Goal: Check status: Check status

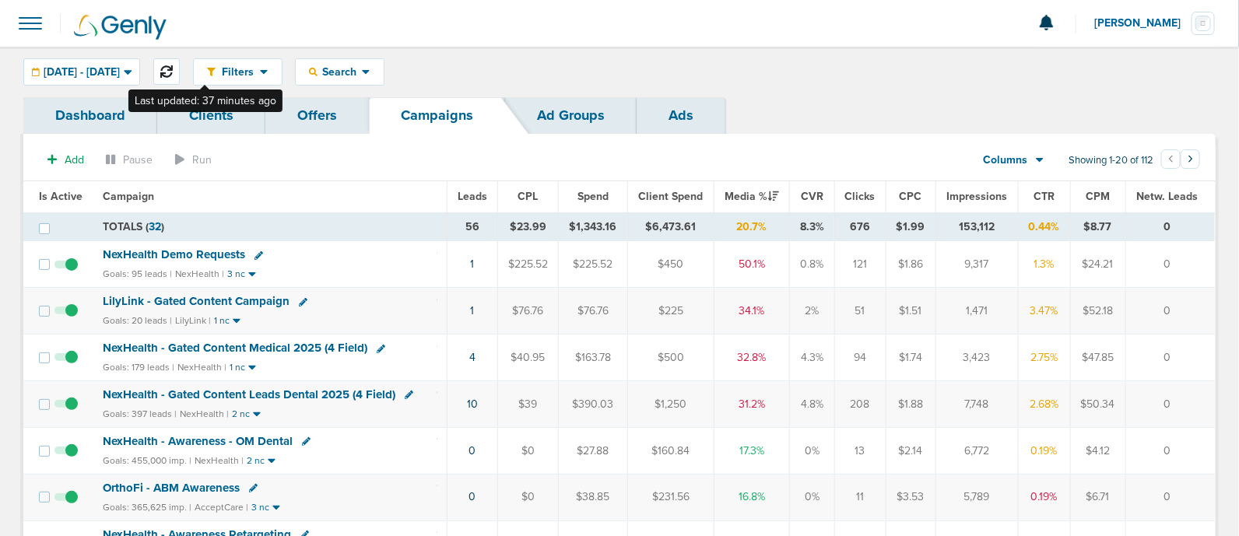
click at [180, 62] on button at bounding box center [166, 71] width 26 height 26
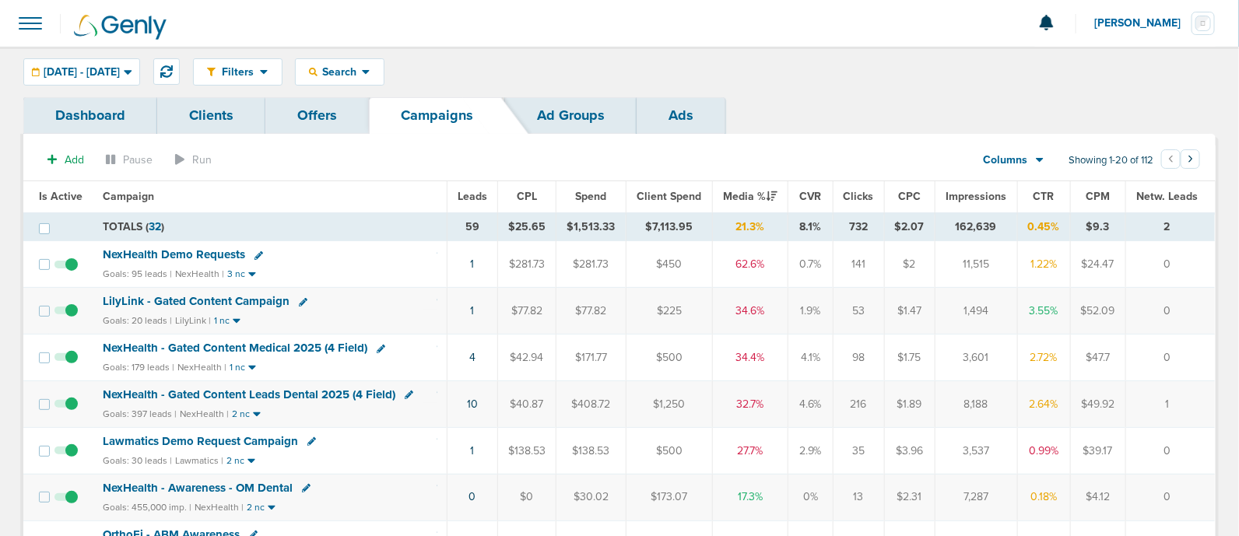
click at [299, 300] on icon at bounding box center [303, 302] width 9 height 9
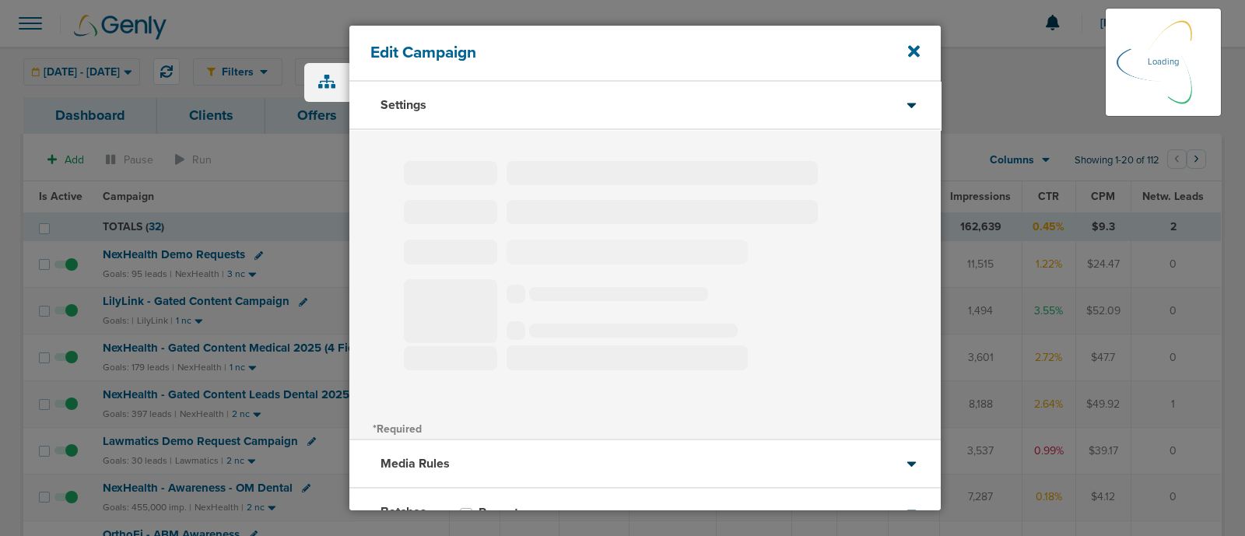
type input "LilyLink - Gated Content Campaign"
select select "Leads"
radio input "true"
select select "readOnly"
select select "1"
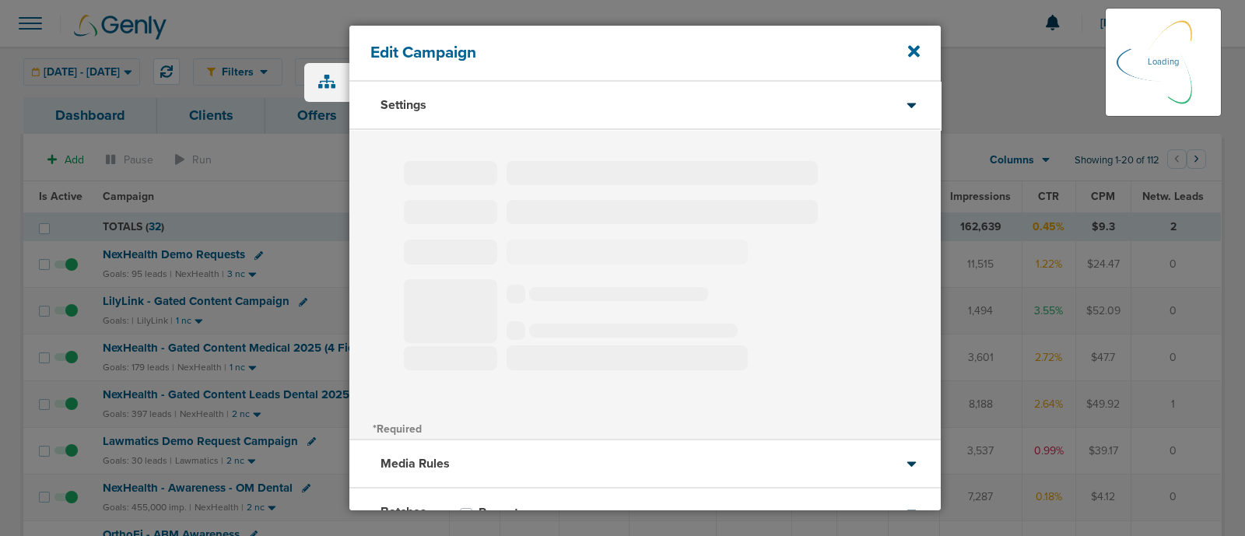
select select "2"
select select "3"
select select "4"
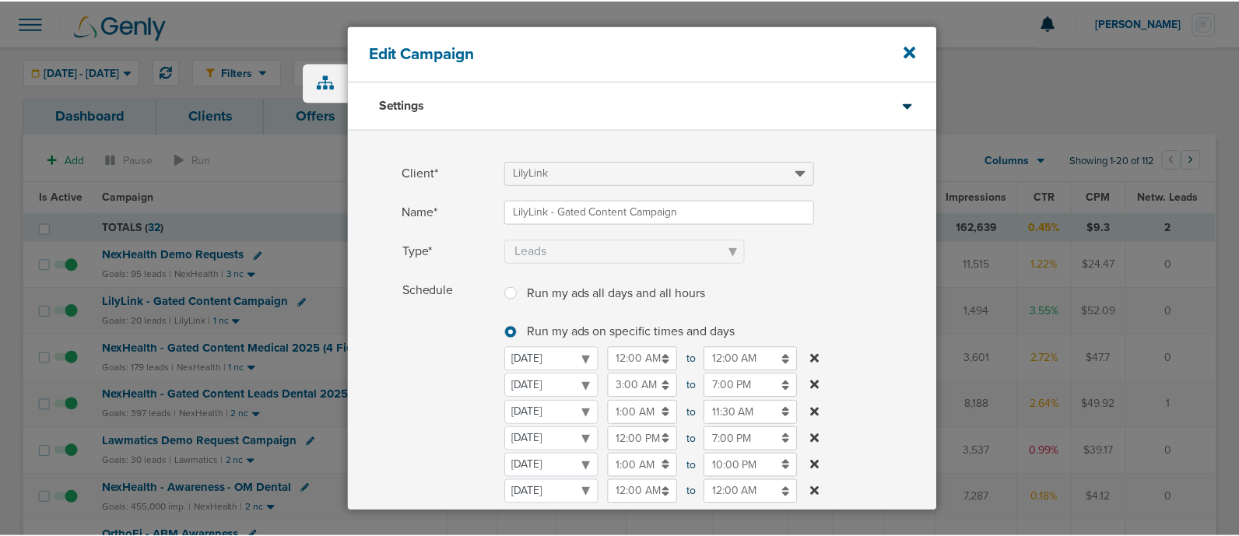
scroll to position [96, 0]
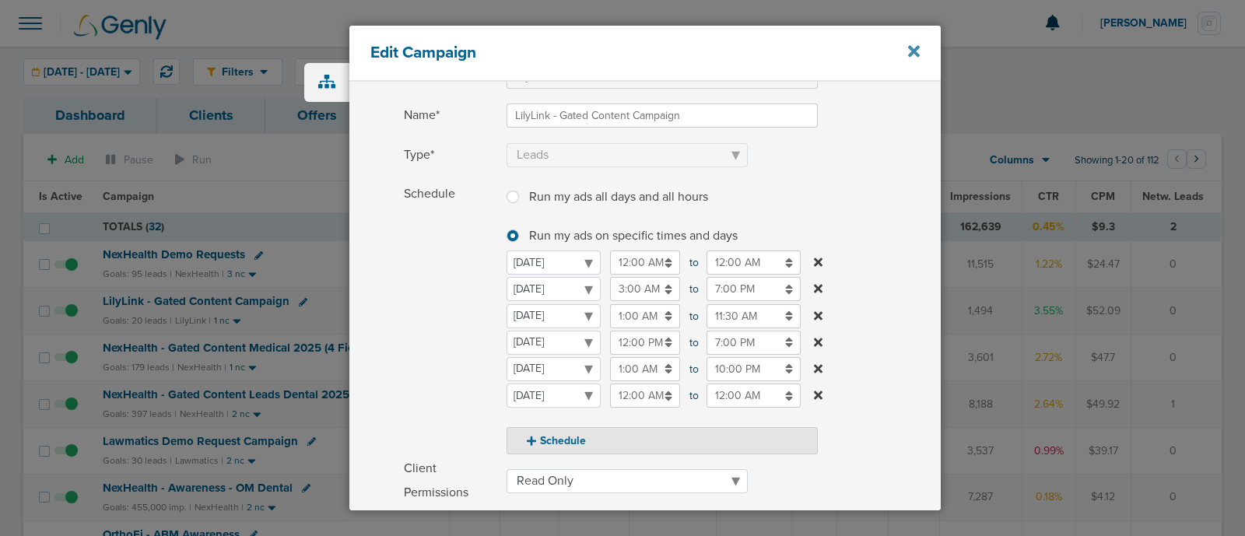
click at [911, 57] on icon at bounding box center [914, 51] width 12 height 17
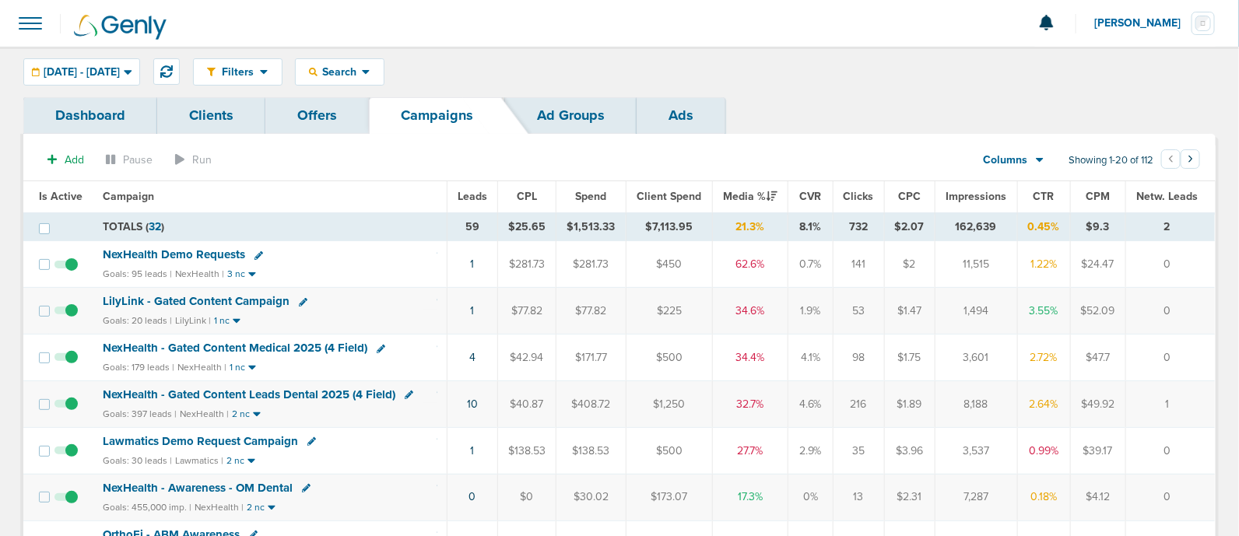
click at [261, 344] on span "NexHealth - Gated Content Medical 2025 (4 Field)" at bounding box center [235, 348] width 265 height 14
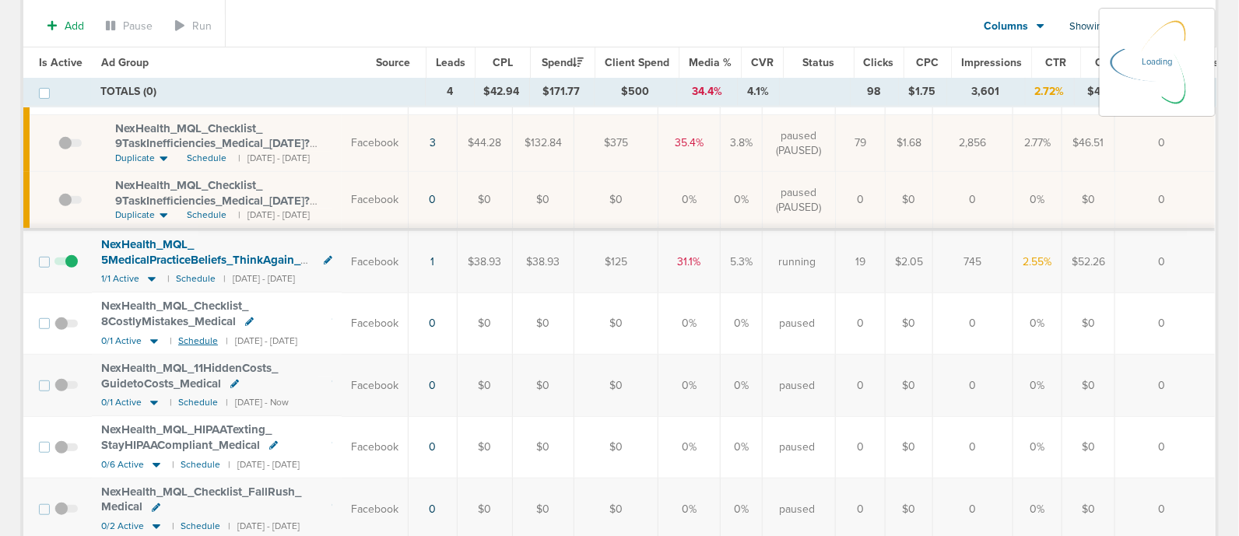
scroll to position [194, 0]
click at [149, 278] on icon at bounding box center [152, 280] width 8 height 5
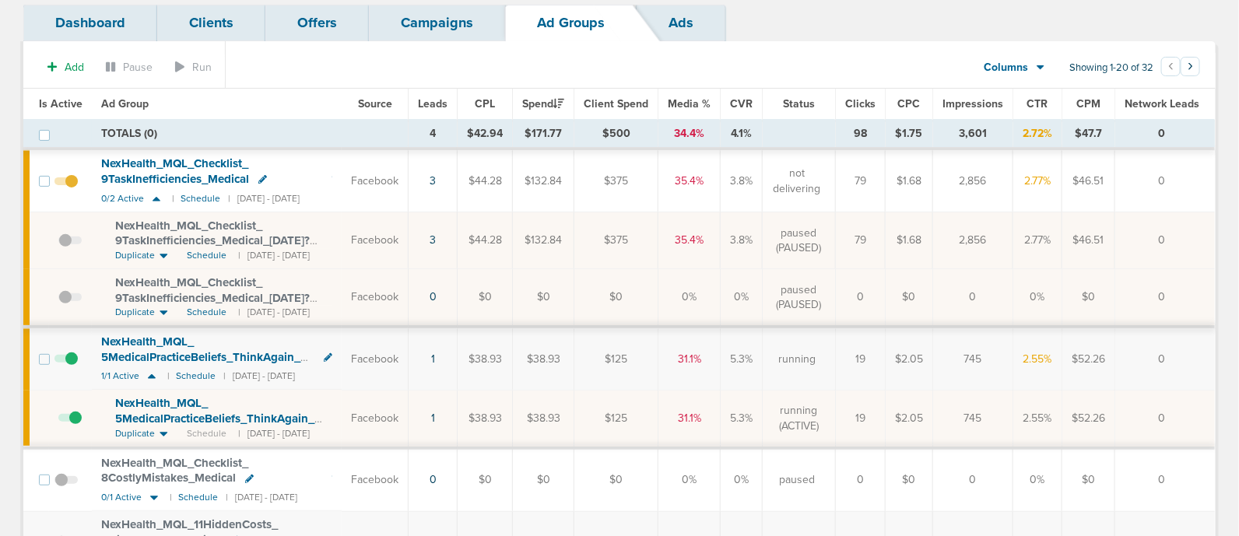
scroll to position [0, 0]
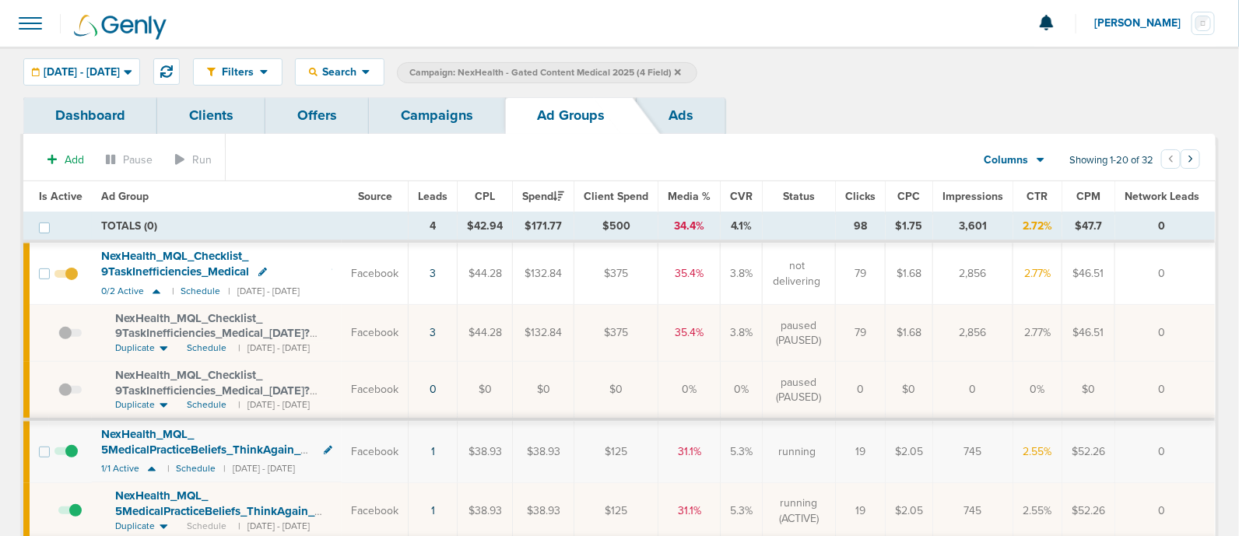
click at [431, 121] on link "Campaigns" at bounding box center [437, 115] width 136 height 37
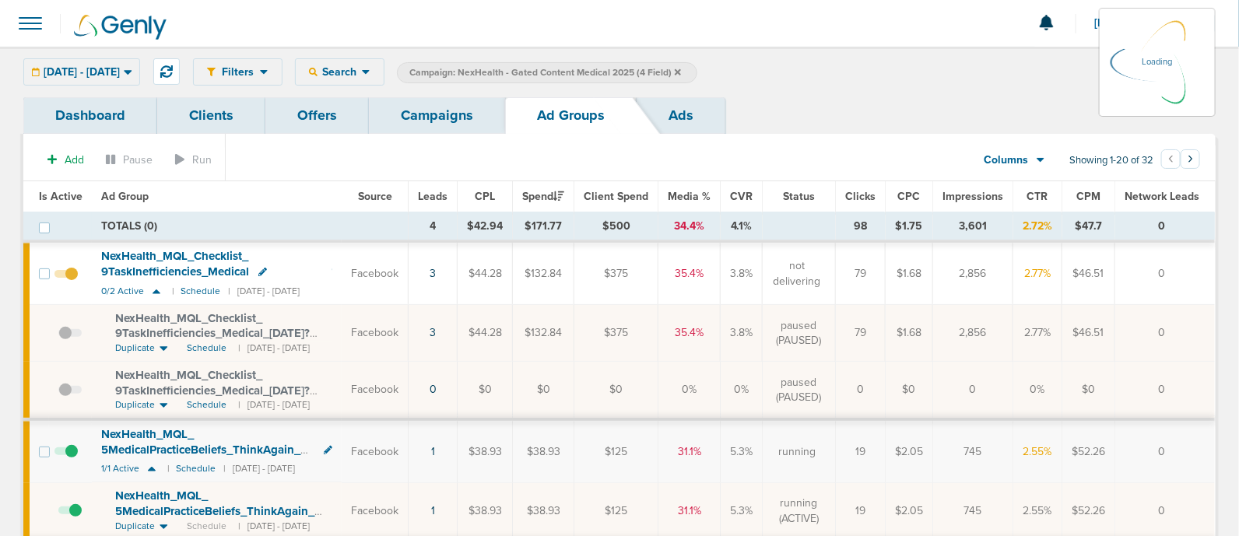
click at [681, 72] on icon at bounding box center [678, 71] width 6 height 6
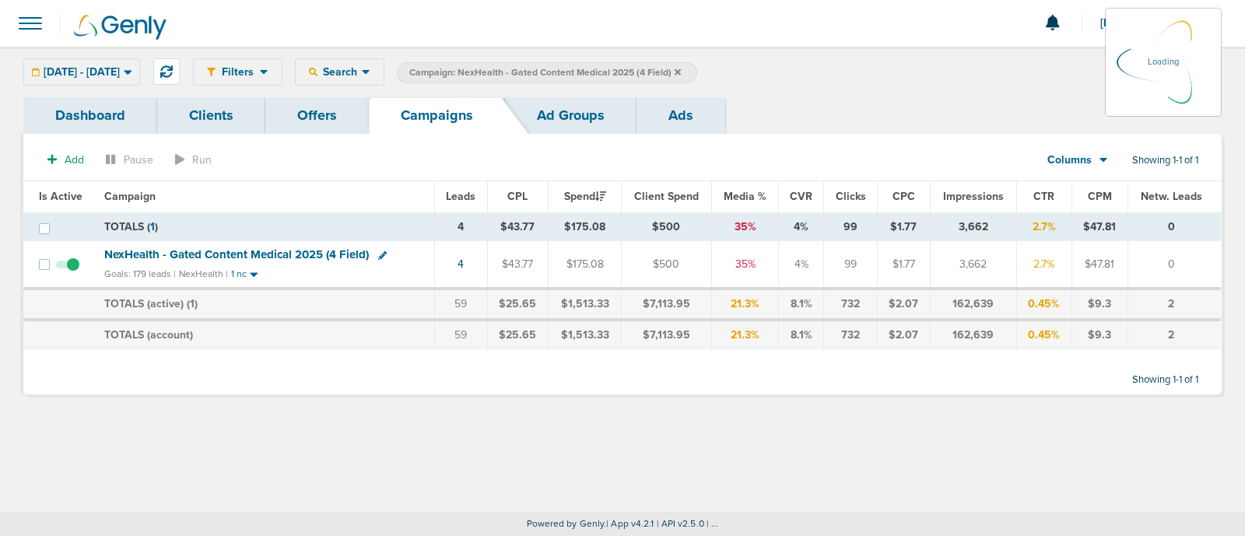
click at [681, 72] on icon at bounding box center [678, 71] width 6 height 6
click at [697, 64] on label "Campaign: NexHealth - Gated Content Medical 2025 (4 Field)" at bounding box center [547, 72] width 300 height 21
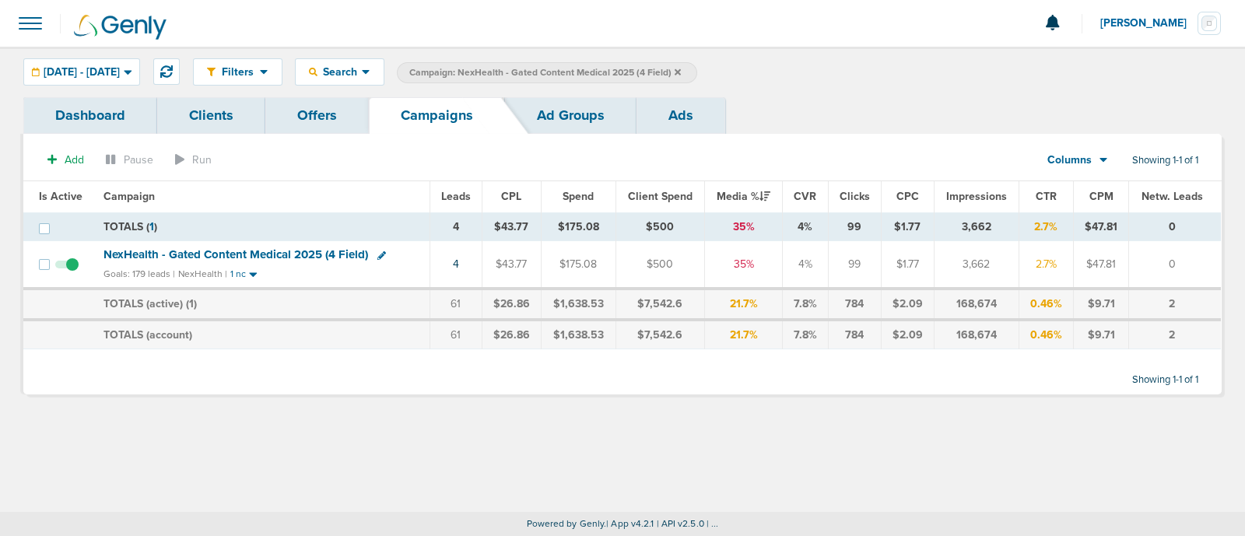
click at [681, 70] on icon at bounding box center [678, 71] width 6 height 6
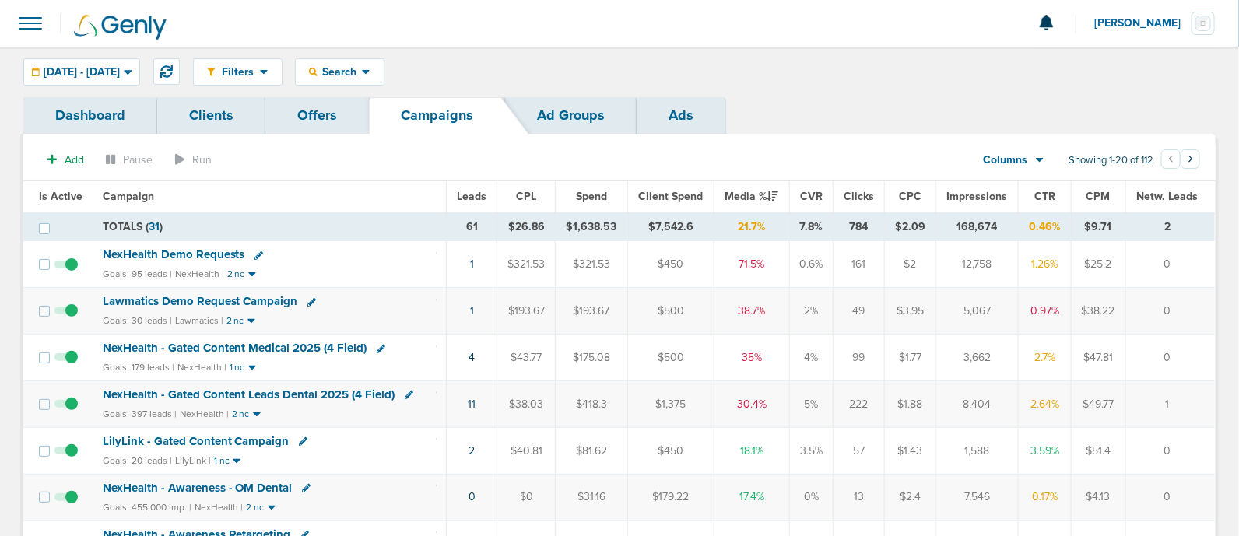
scroll to position [96, 0]
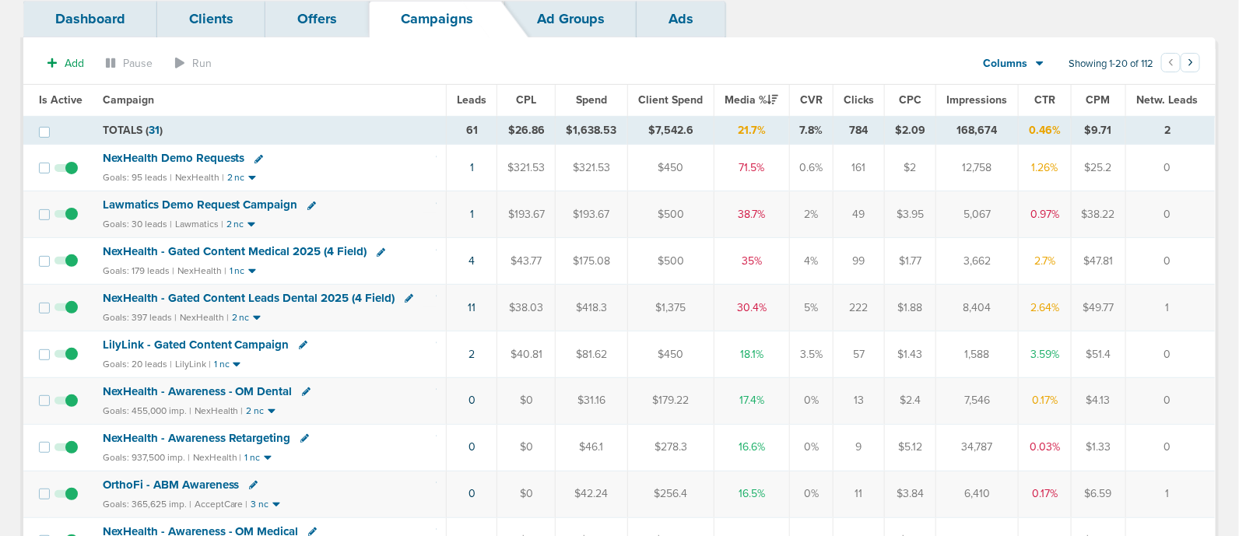
click at [259, 339] on span "LilyLink - Gated Content Campaign" at bounding box center [196, 345] width 187 height 14
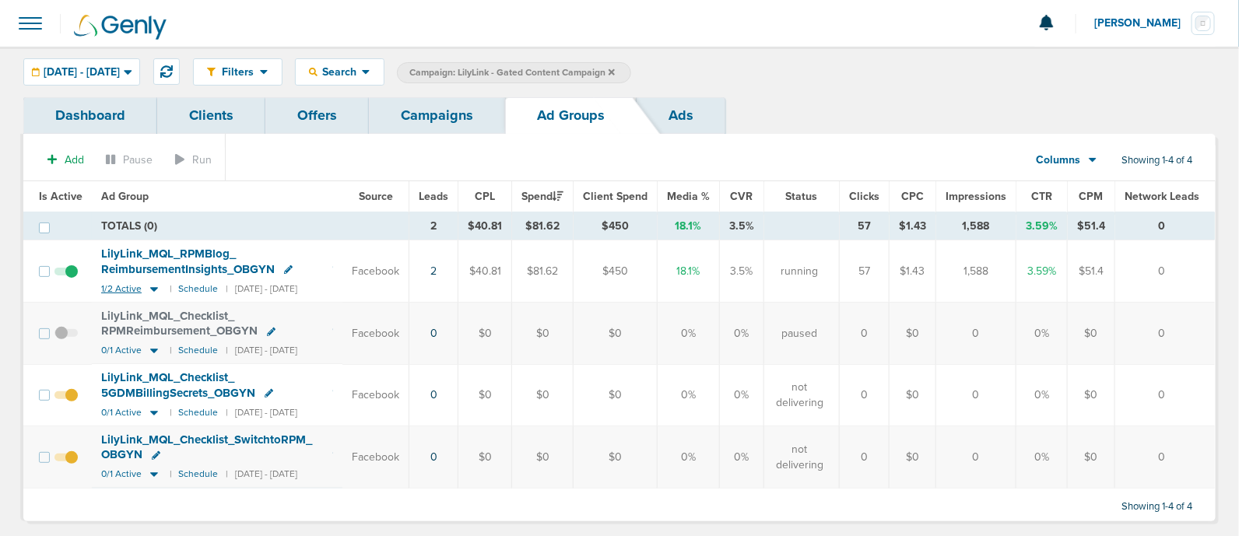
click at [149, 285] on icon at bounding box center [154, 288] width 16 height 13
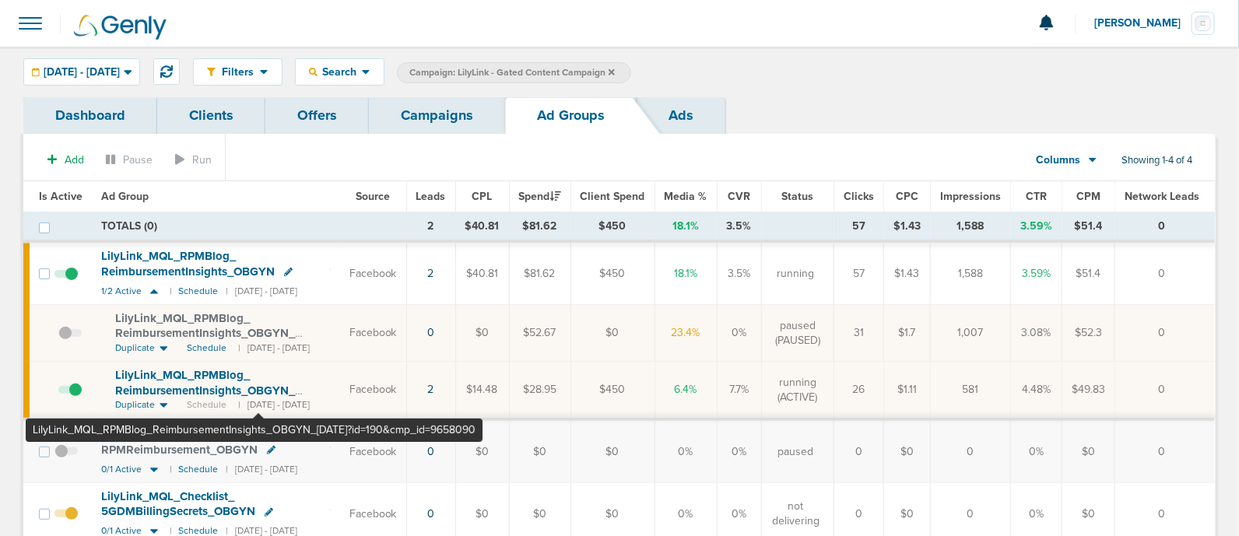
click at [258, 389] on span "LilyLink_ MQL_ RPMBlog_ ReimbursementInsights_ OBGYN_ [DATE]?id=190&cmp_ id=965…" at bounding box center [205, 390] width 180 height 44
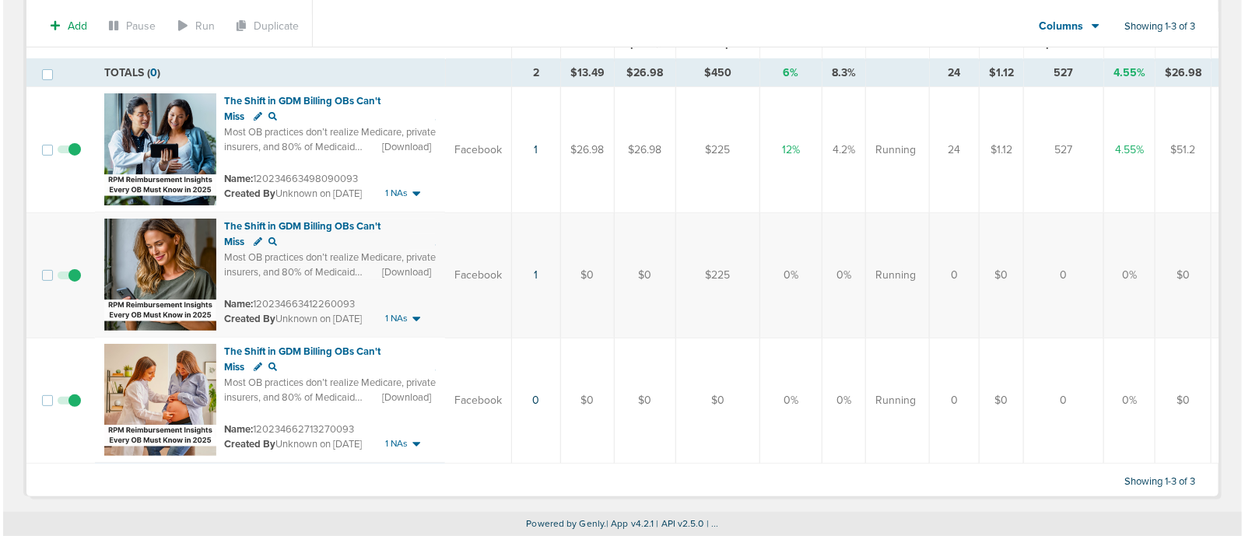
scroll to position [158, 0]
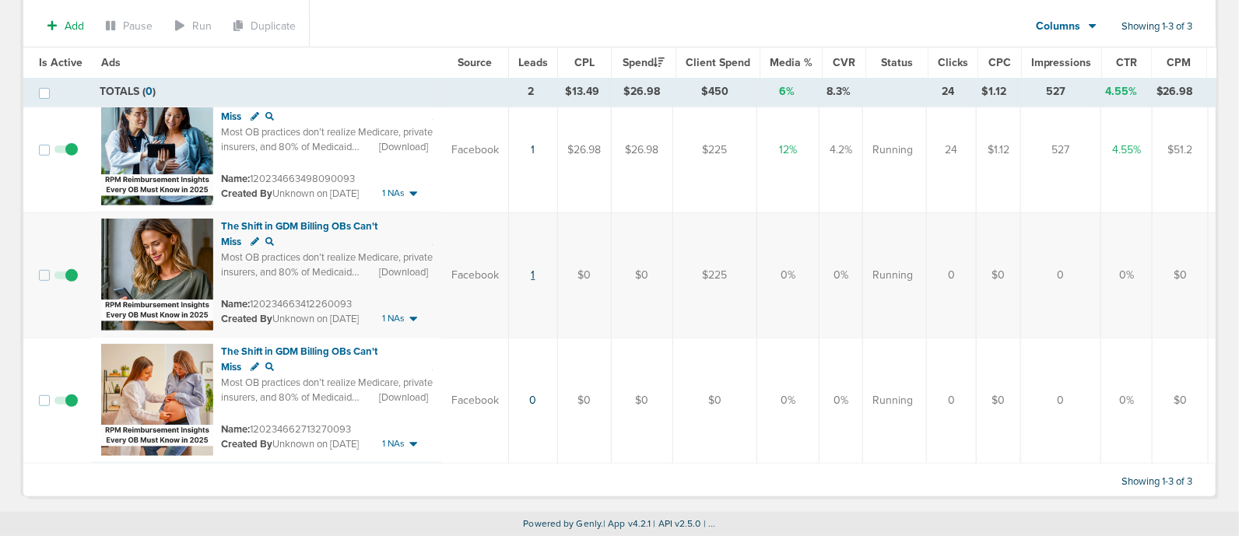
click at [532, 273] on link "1" at bounding box center [534, 274] width 4 height 13
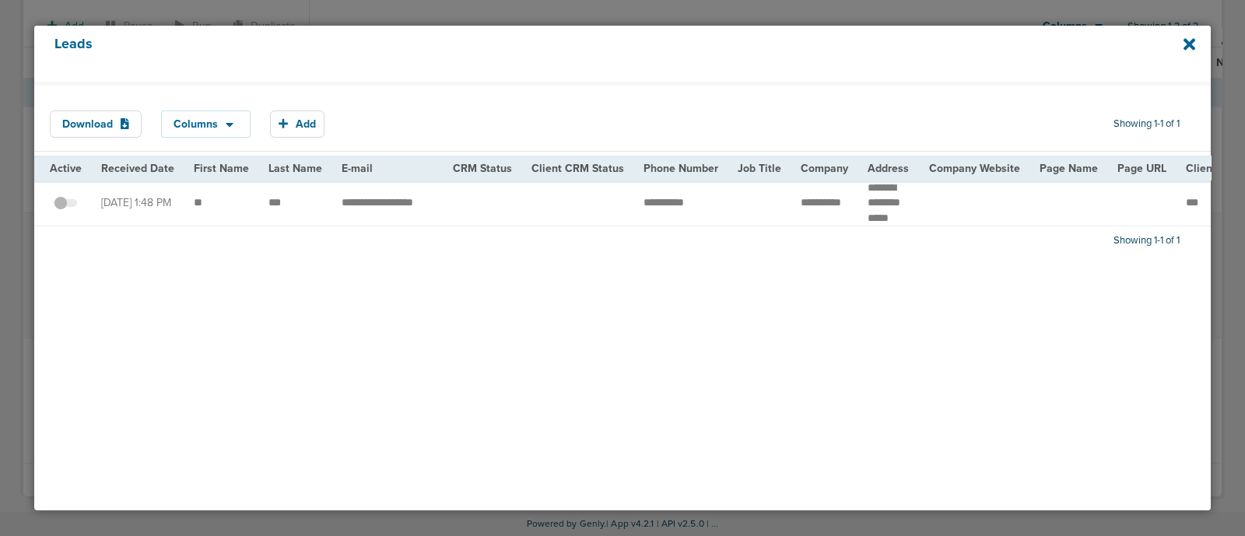
drag, startPoint x: 436, startPoint y: 231, endPoint x: 500, endPoint y: 234, distance: 63.9
click at [500, 234] on div "Download Columns Save selections Reset to defaults Is Active Received Date Firs…" at bounding box center [622, 296] width 1177 height 429
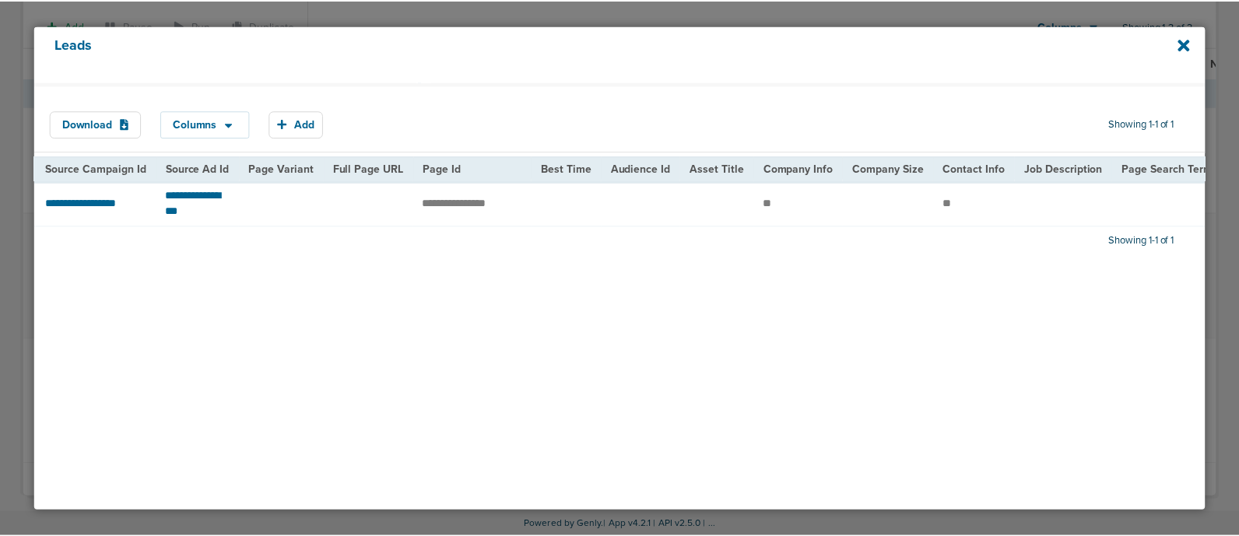
scroll to position [0, 0]
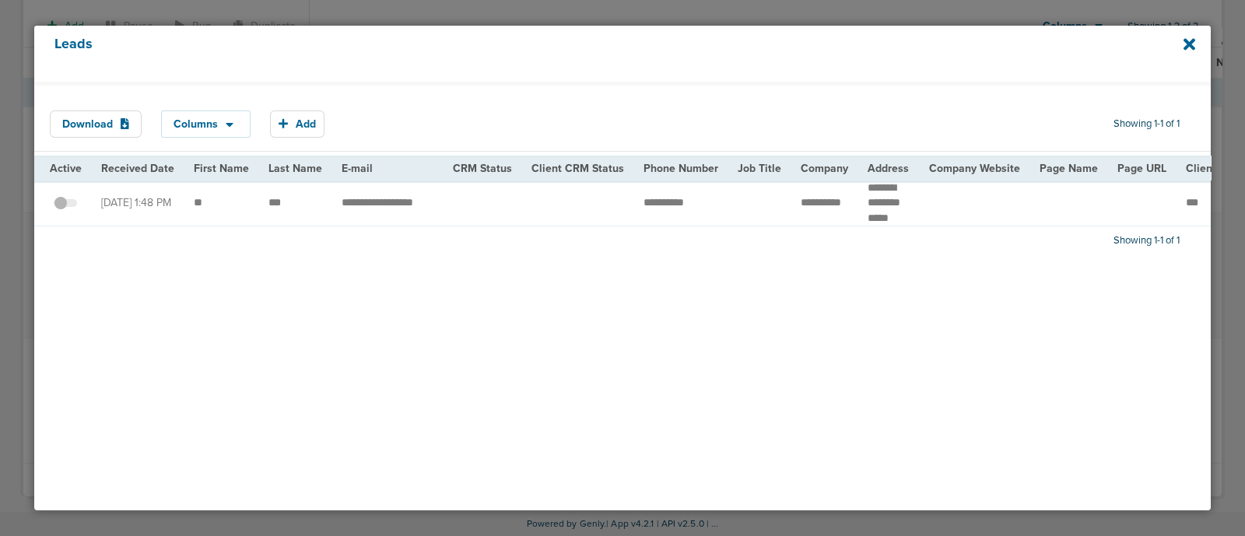
click at [1183, 41] on div "Leads" at bounding box center [622, 54] width 1177 height 56
click at [1195, 47] on icon at bounding box center [1190, 44] width 12 height 12
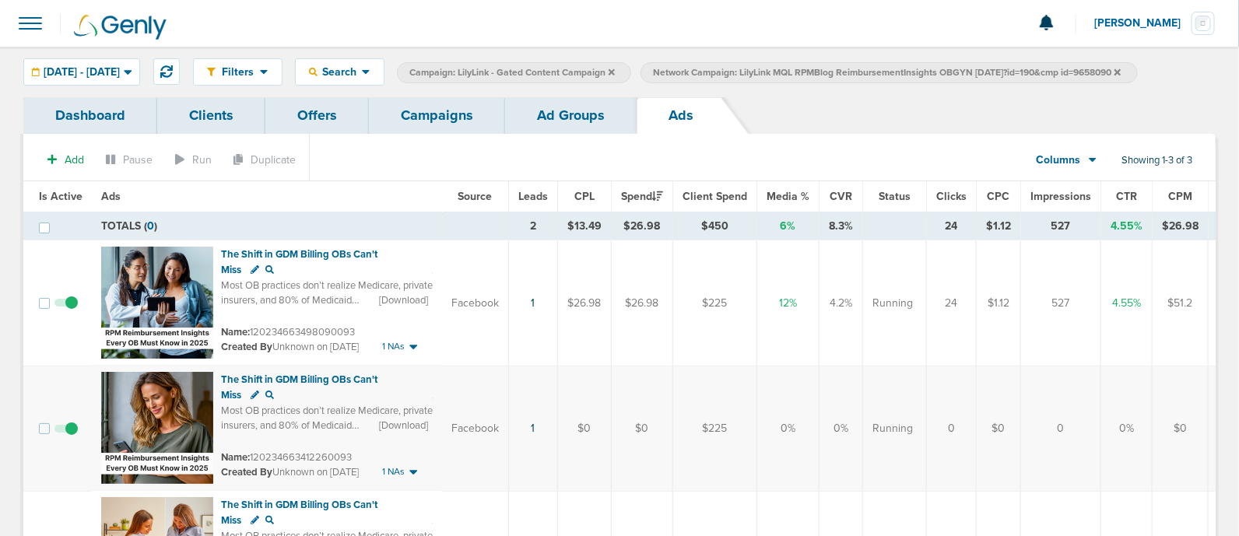
click at [411, 113] on link "Campaigns" at bounding box center [437, 115] width 136 height 37
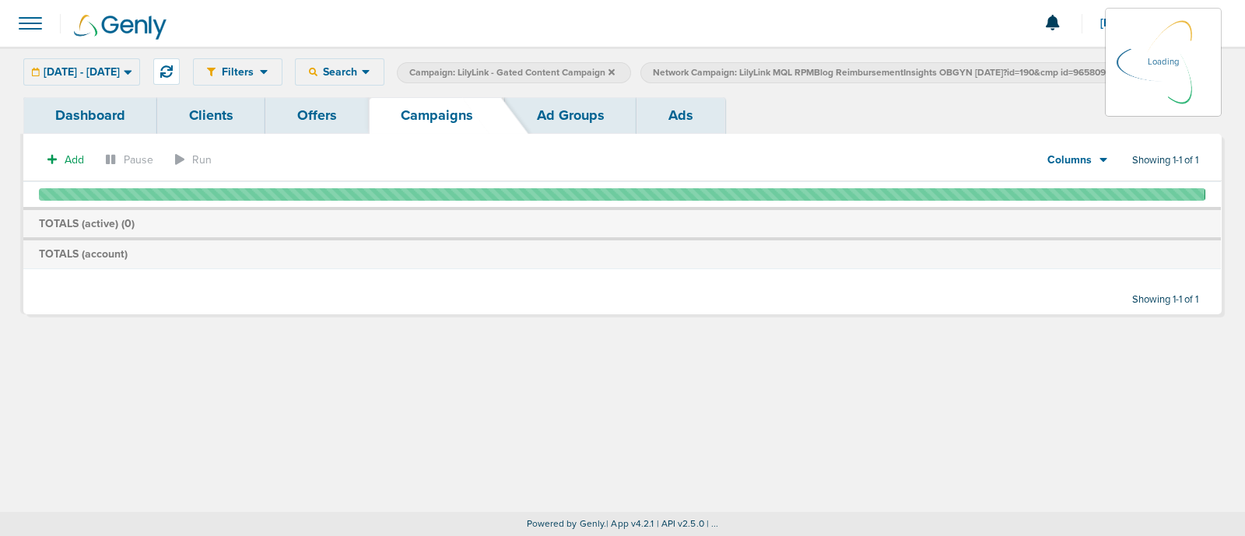
click at [615, 68] on icon at bounding box center [612, 71] width 6 height 6
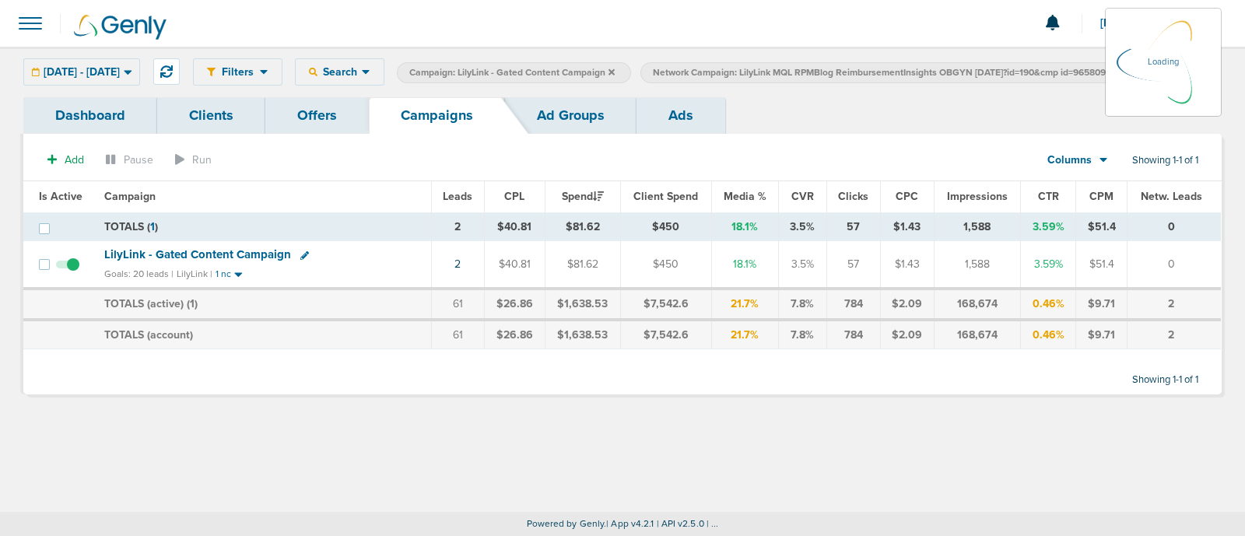
click at [615, 68] on icon at bounding box center [612, 71] width 6 height 6
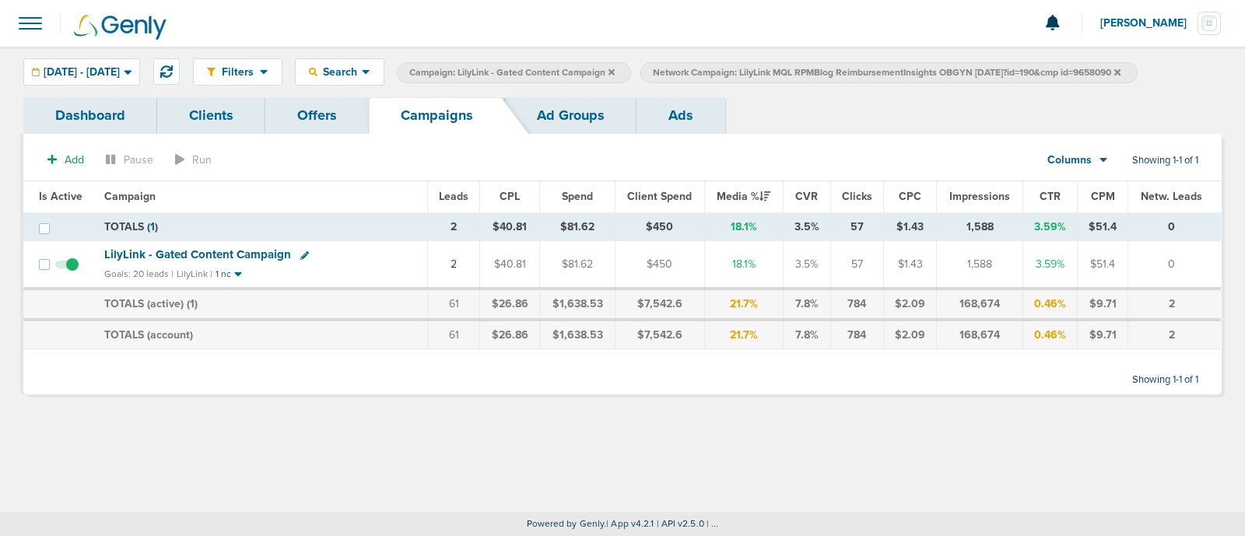
click at [615, 75] on icon at bounding box center [612, 72] width 6 height 9
click at [877, 72] on icon at bounding box center [874, 71] width 6 height 6
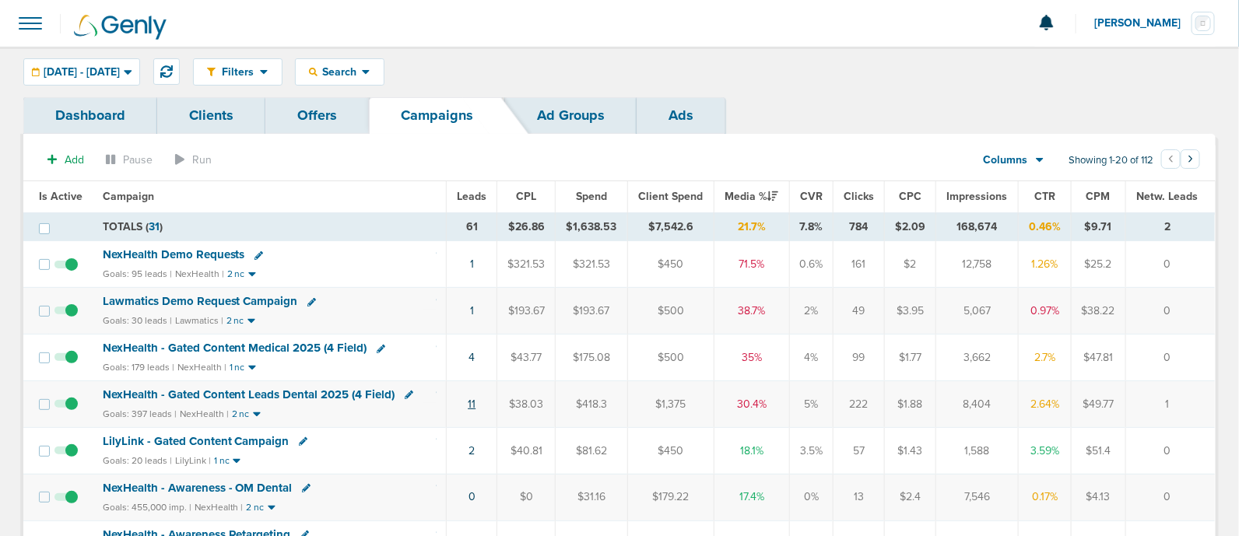
click at [474, 399] on link "11" at bounding box center [472, 404] width 8 height 13
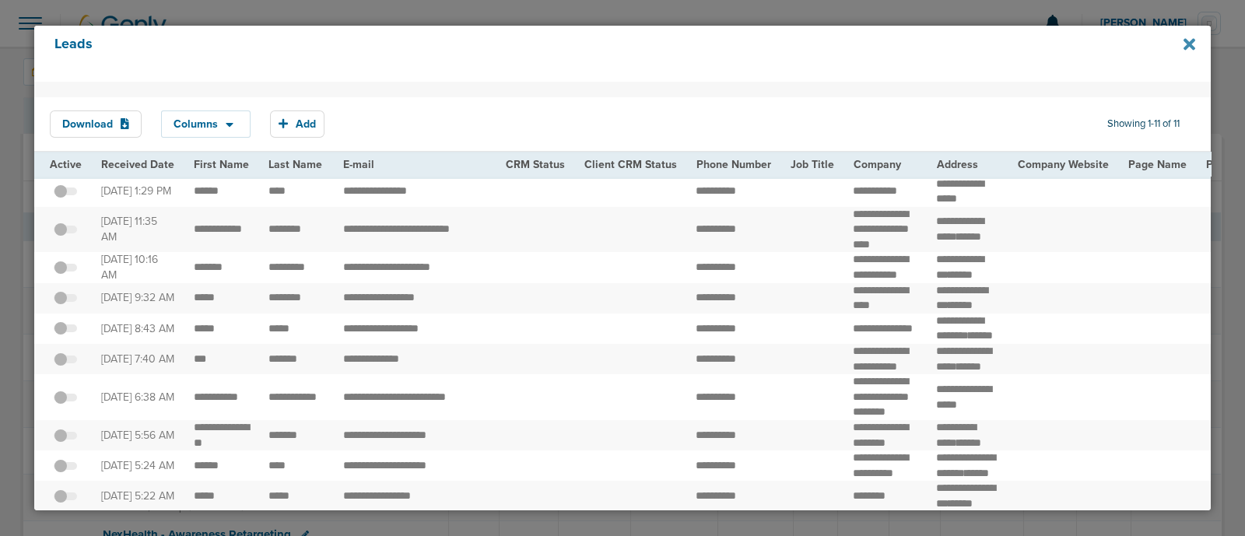
click at [1188, 49] on icon at bounding box center [1190, 44] width 12 height 17
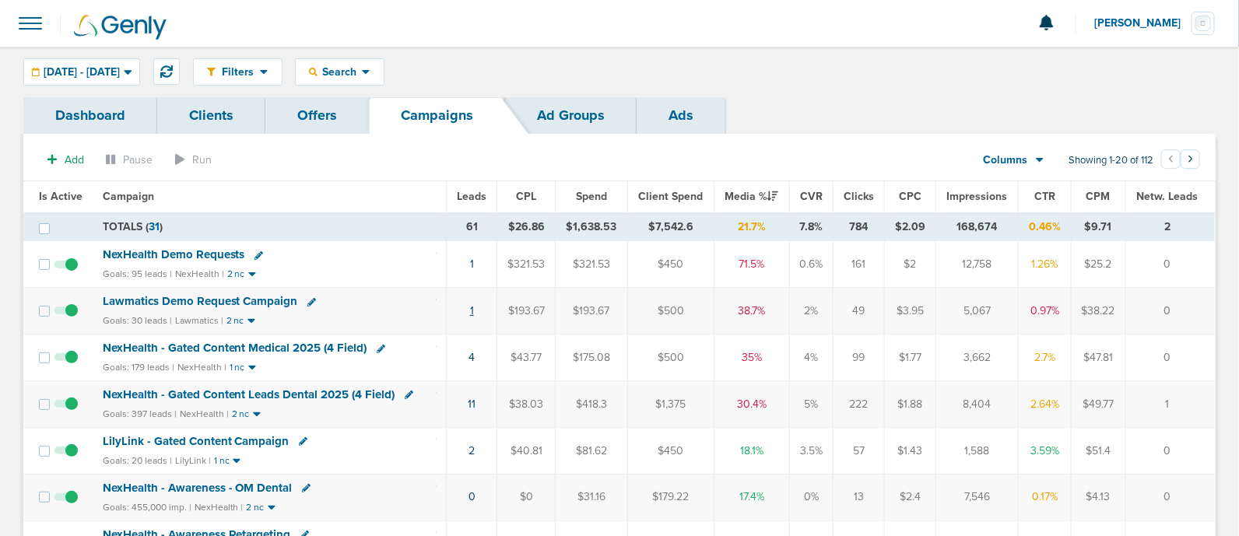
click at [473, 309] on link "1" at bounding box center [472, 310] width 4 height 13
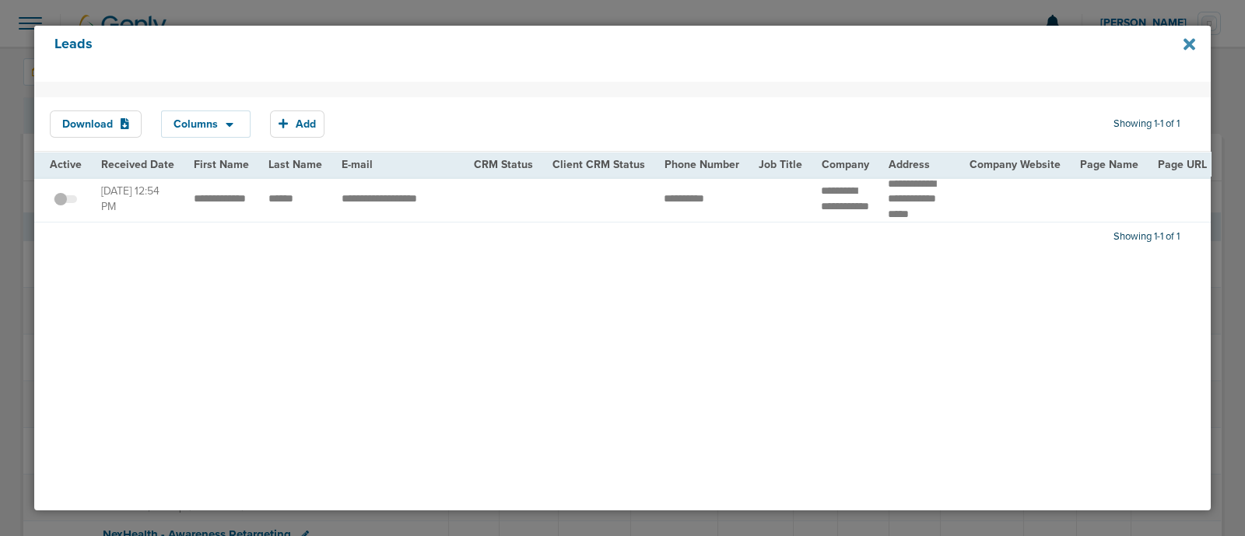
click at [1188, 43] on icon at bounding box center [1190, 44] width 12 height 12
